Goal: Navigation & Orientation: Find specific page/section

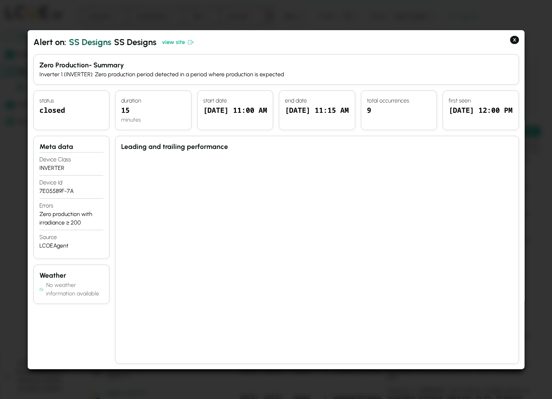
click at [298, 18] on div at bounding box center [276, 199] width 552 height 399
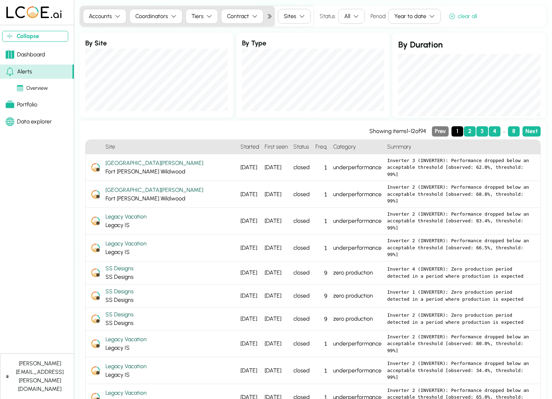
click at [32, 103] on div "Portfolio" at bounding box center [22, 104] width 32 height 9
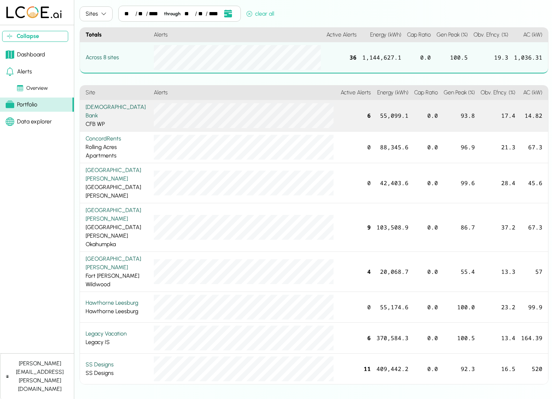
click at [90, 110] on div "Climate First Bank" at bounding box center [117, 111] width 62 height 17
